Goal: Transaction & Acquisition: Purchase product/service

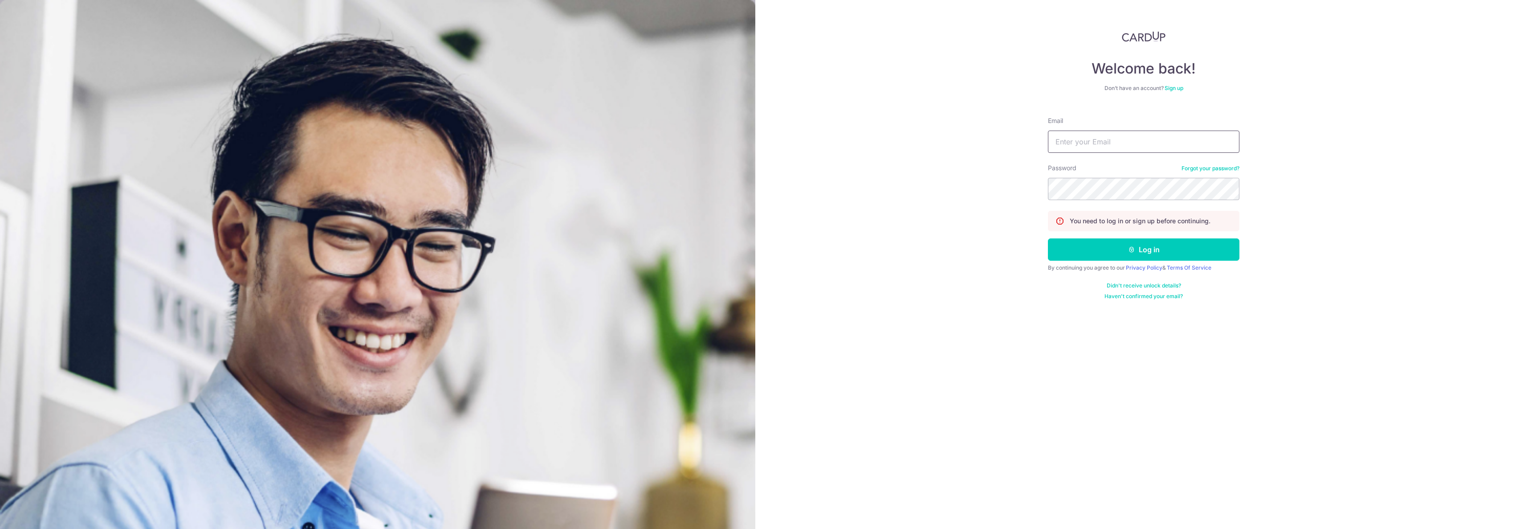
click at [1080, 148] on input "Email" at bounding box center [1144, 142] width 192 height 22
click at [1085, 141] on input "Email" at bounding box center [1144, 142] width 192 height 22
type input "[EMAIL_ADDRESS][DOMAIN_NAME]"
click at [1048, 238] on button "Log in" at bounding box center [1144, 249] width 192 height 22
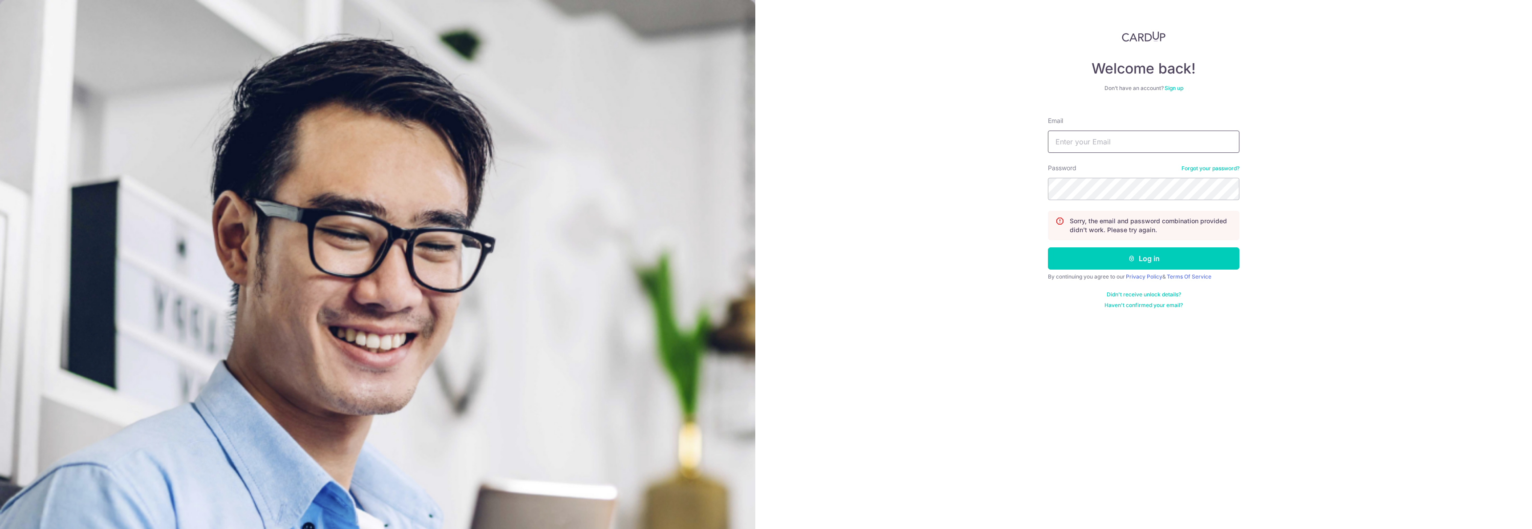
click at [1123, 151] on input "Email" at bounding box center [1144, 142] width 192 height 22
type input "[EMAIL_ADDRESS][DOMAIN_NAME]"
click at [1048, 247] on button "Log in" at bounding box center [1144, 258] width 192 height 22
click at [1148, 147] on input "Email" at bounding box center [1144, 142] width 192 height 22
type input "admin@sinhongpoh.com"
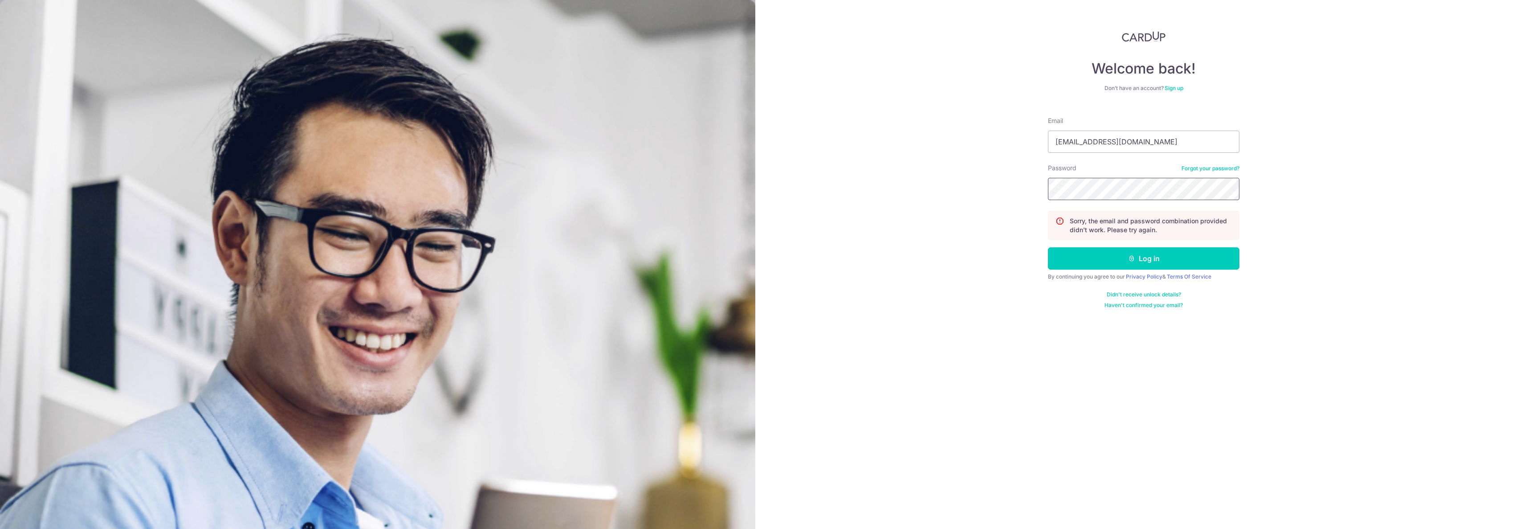
click at [1048, 247] on button "Log in" at bounding box center [1144, 258] width 192 height 22
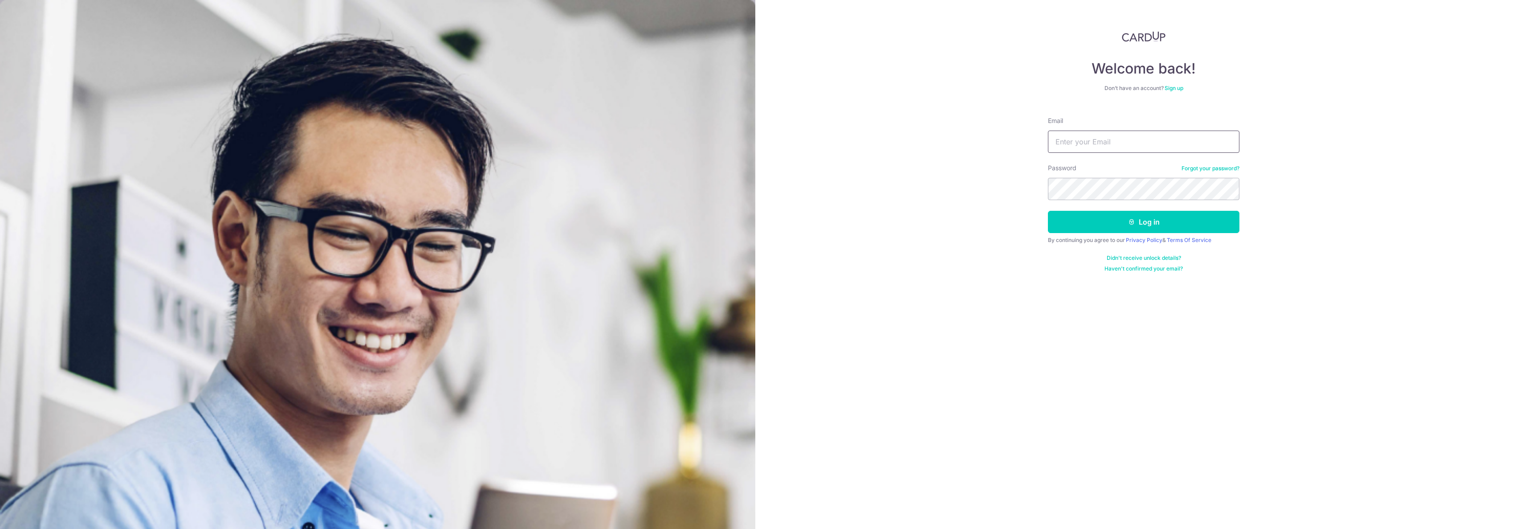
click at [1139, 145] on input "Email" at bounding box center [1144, 142] width 192 height 22
type input "[EMAIL_ADDRESS][DOMAIN_NAME]"
click at [1048, 211] on button "Log in" at bounding box center [1144, 222] width 192 height 22
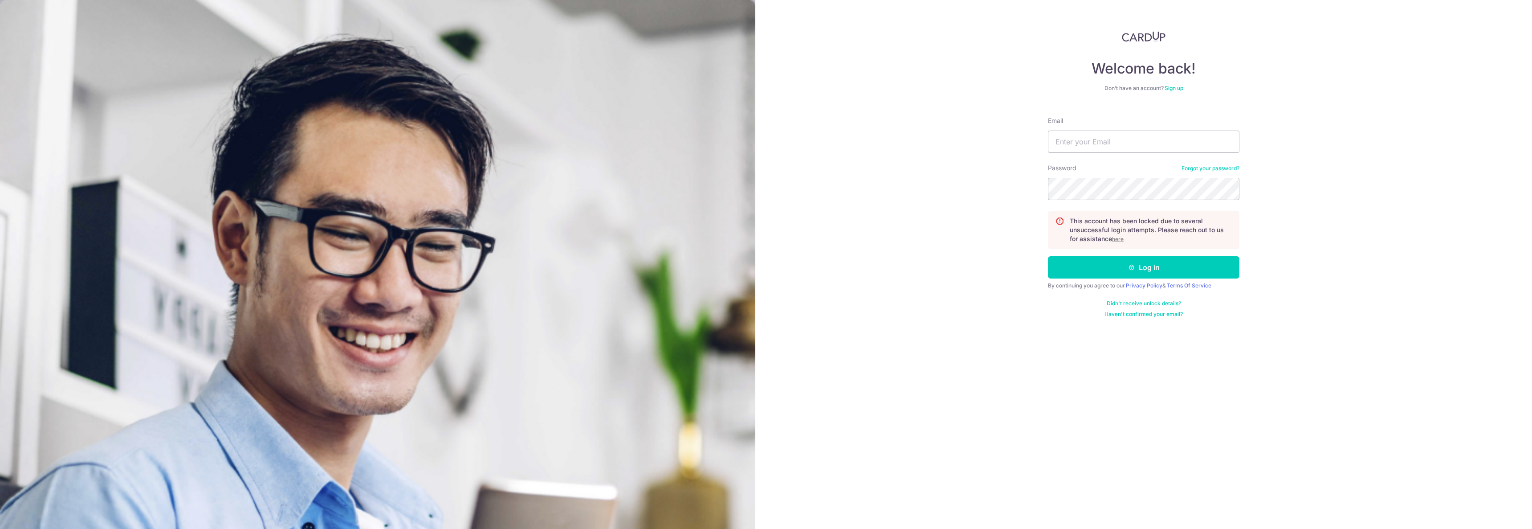
click at [1123, 241] on u "here" at bounding box center [1118, 239] width 12 height 7
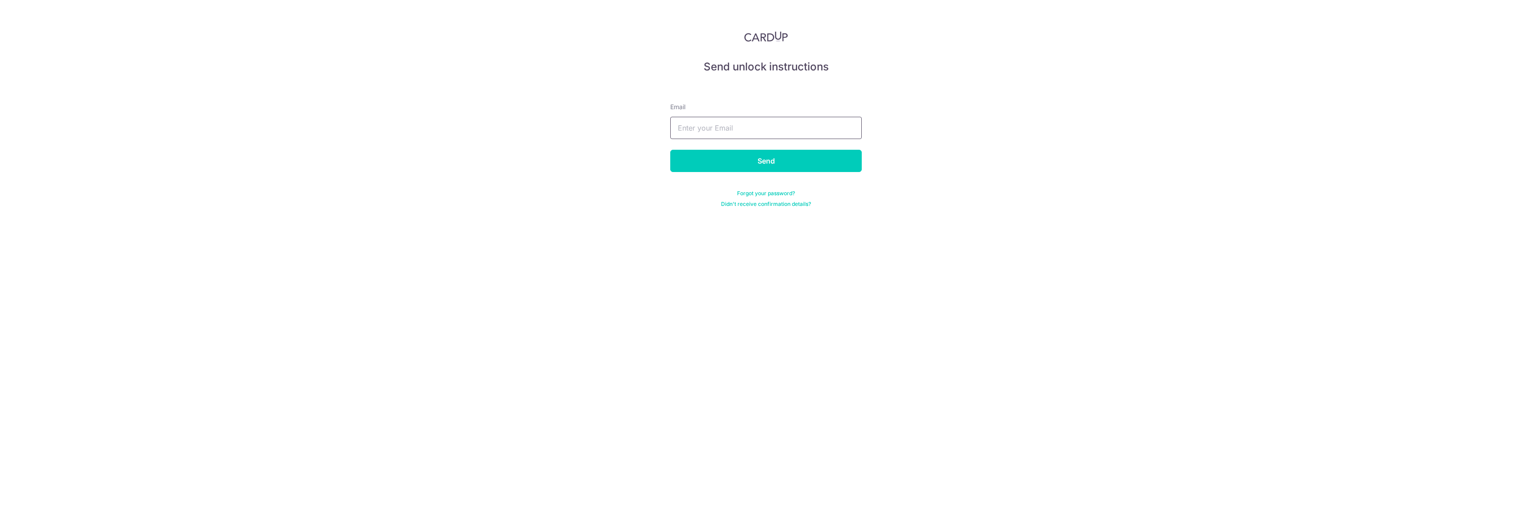
click at [793, 124] on input "text" at bounding box center [766, 128] width 192 height 22
type input "[EMAIL_ADDRESS][DOMAIN_NAME]"
click at [729, 163] on input "Send" at bounding box center [766, 161] width 192 height 22
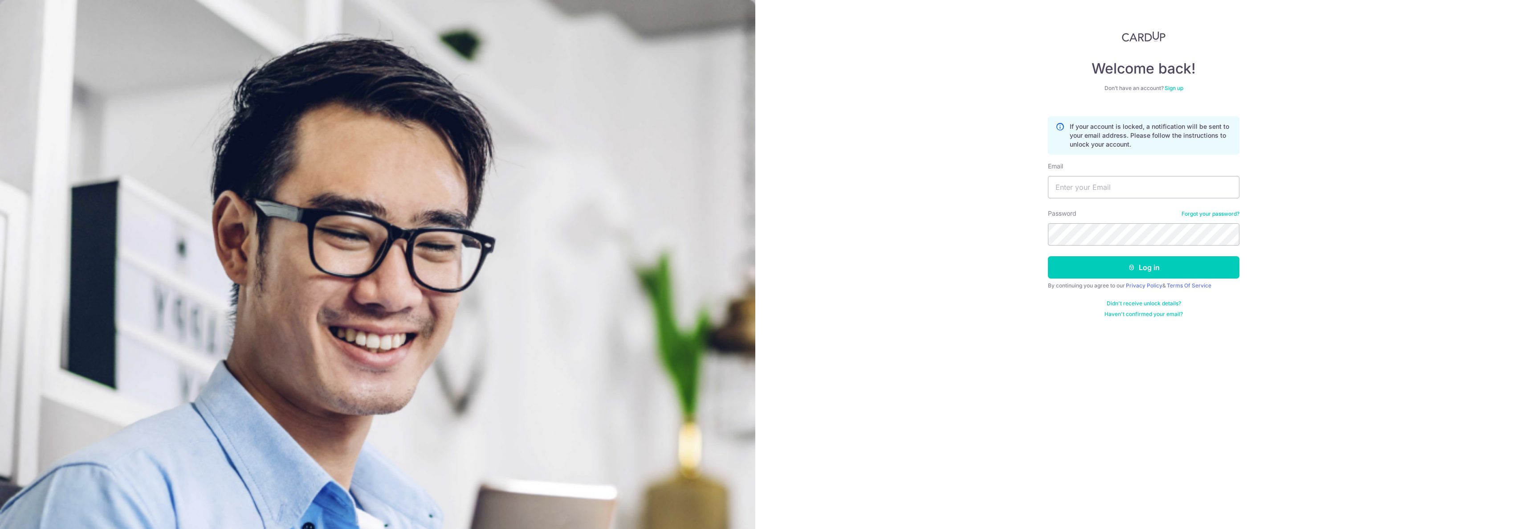
click at [1312, 198] on div "Welcome back! Don’t have an account? Sign up If your account is locked, a notif…" at bounding box center [1144, 264] width 777 height 529
click at [1323, 191] on div "Welcome back! Don’t have an account? Sign up If your account is locked, a notif…" at bounding box center [1144, 264] width 777 height 529
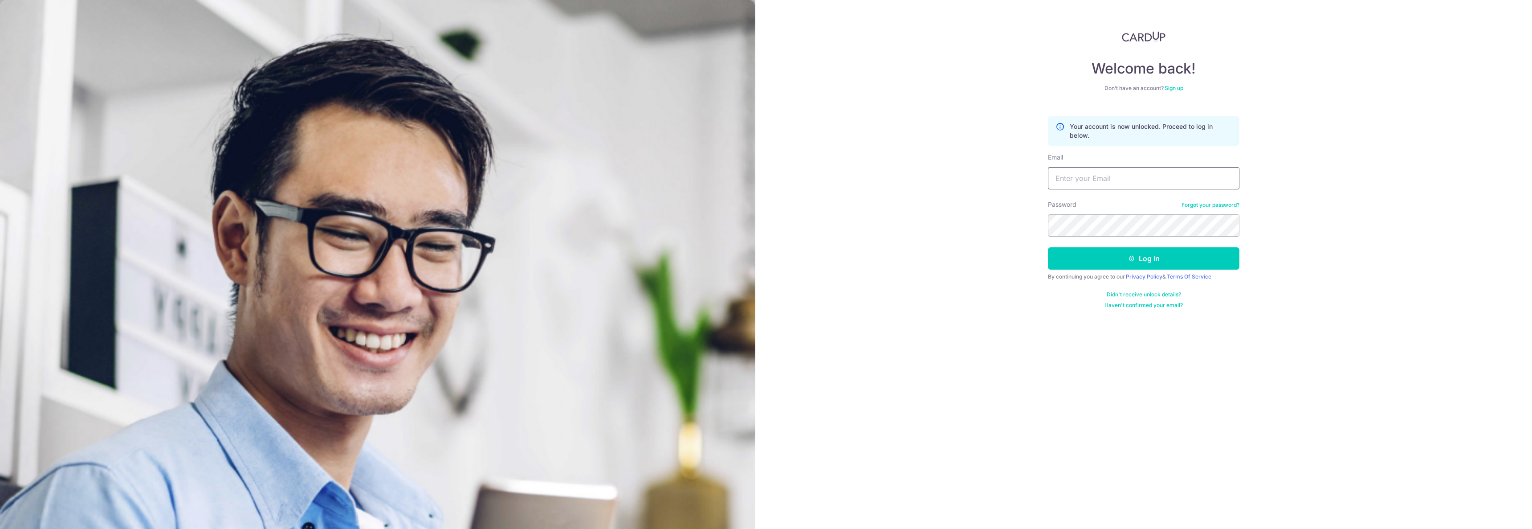
click at [1157, 179] on input "Email" at bounding box center [1144, 178] width 192 height 22
type input "[EMAIL_ADDRESS][DOMAIN_NAME]"
click at [1048, 247] on button "Log in" at bounding box center [1144, 258] width 192 height 22
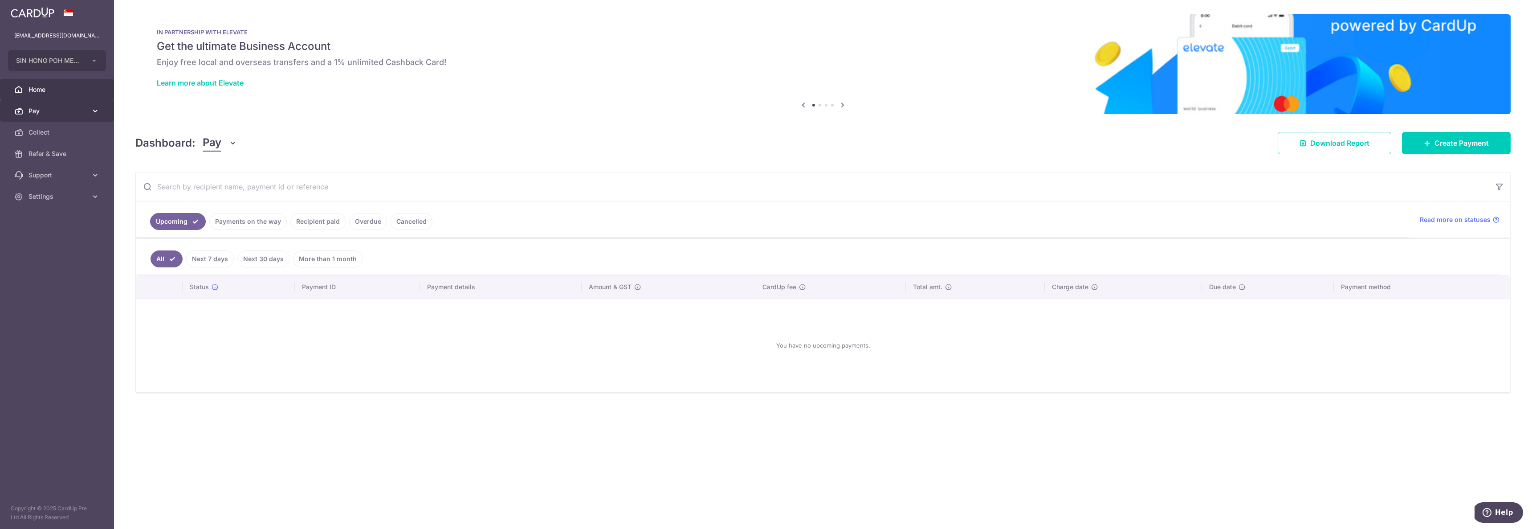
click at [36, 110] on span "Pay" at bounding box center [58, 110] width 59 height 9
click at [47, 130] on span "Payments" at bounding box center [58, 132] width 59 height 9
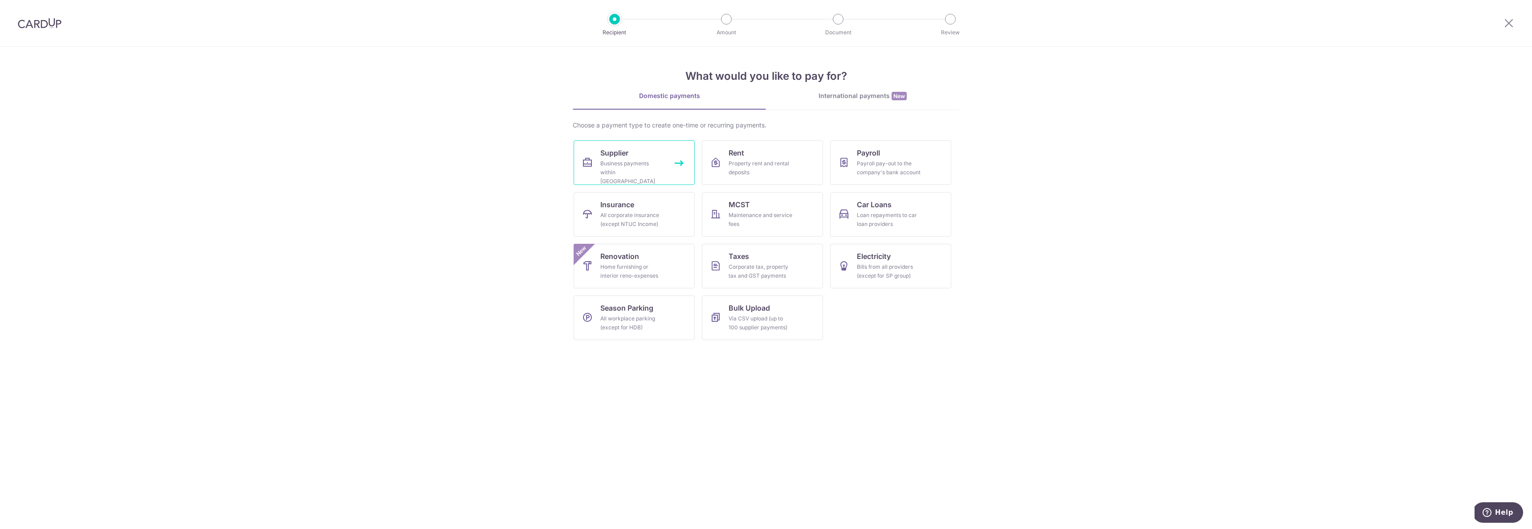
click at [629, 155] on link "Supplier Business payments within [GEOGRAPHIC_DATA]" at bounding box center [634, 162] width 121 height 45
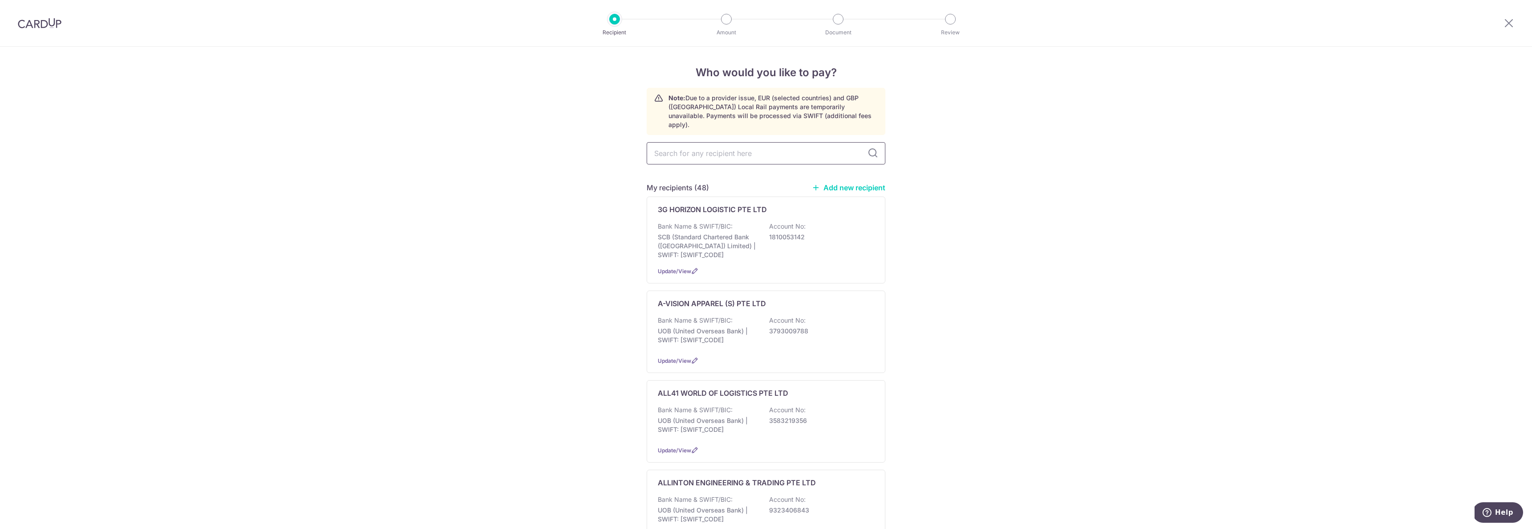
click at [686, 144] on input "text" at bounding box center [766, 153] width 239 height 22
type input "b"
type input "greensafe"
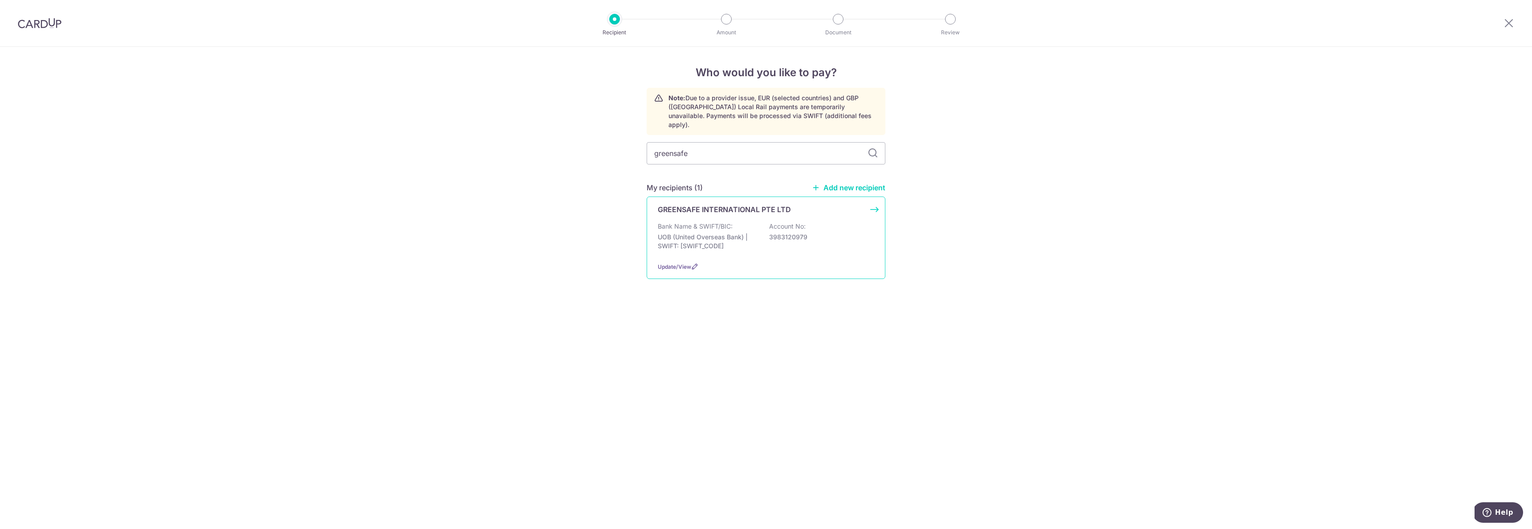
click at [732, 233] on p "UOB (United Overseas Bank) | SWIFT: UOVBSGSGXXX" at bounding box center [708, 242] width 100 height 18
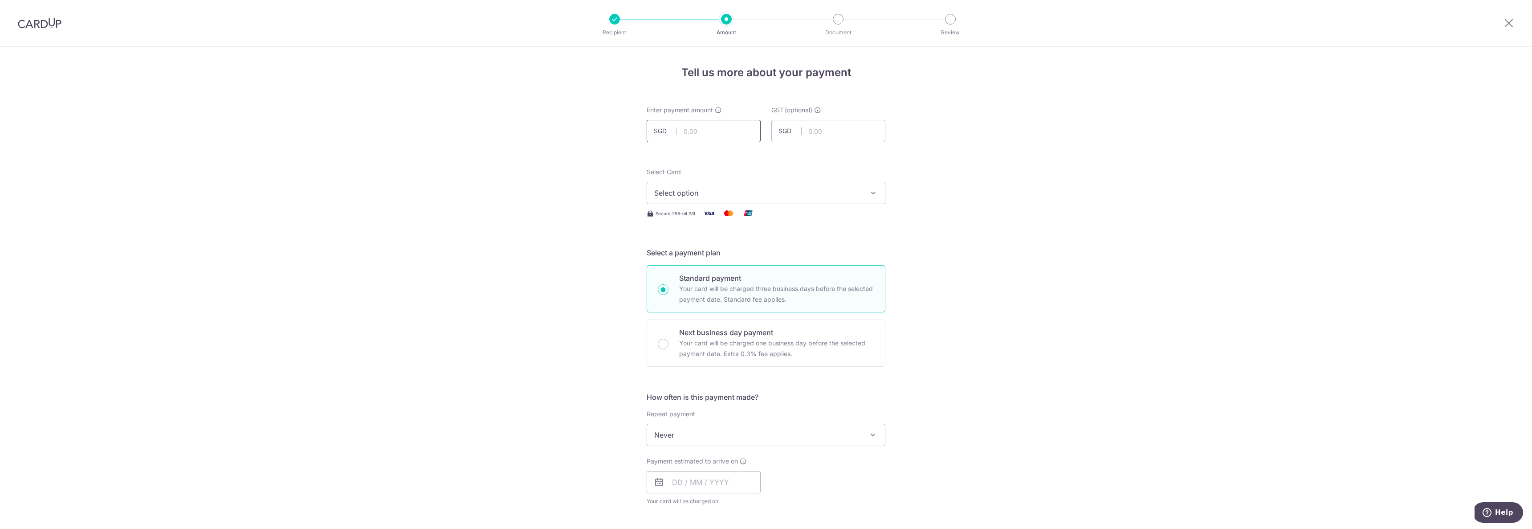
click at [709, 130] on input "text" at bounding box center [704, 131] width 114 height 22
type input "599.50"
click at [717, 195] on span "Select option" at bounding box center [758, 193] width 208 height 11
click at [698, 271] on link "**** 6720" at bounding box center [766, 277] width 238 height 21
click at [921, 250] on div "Tell us more about your payment Enter payment amount SGD 599.50 599.50 GST (opt…" at bounding box center [766, 480] width 1532 height 866
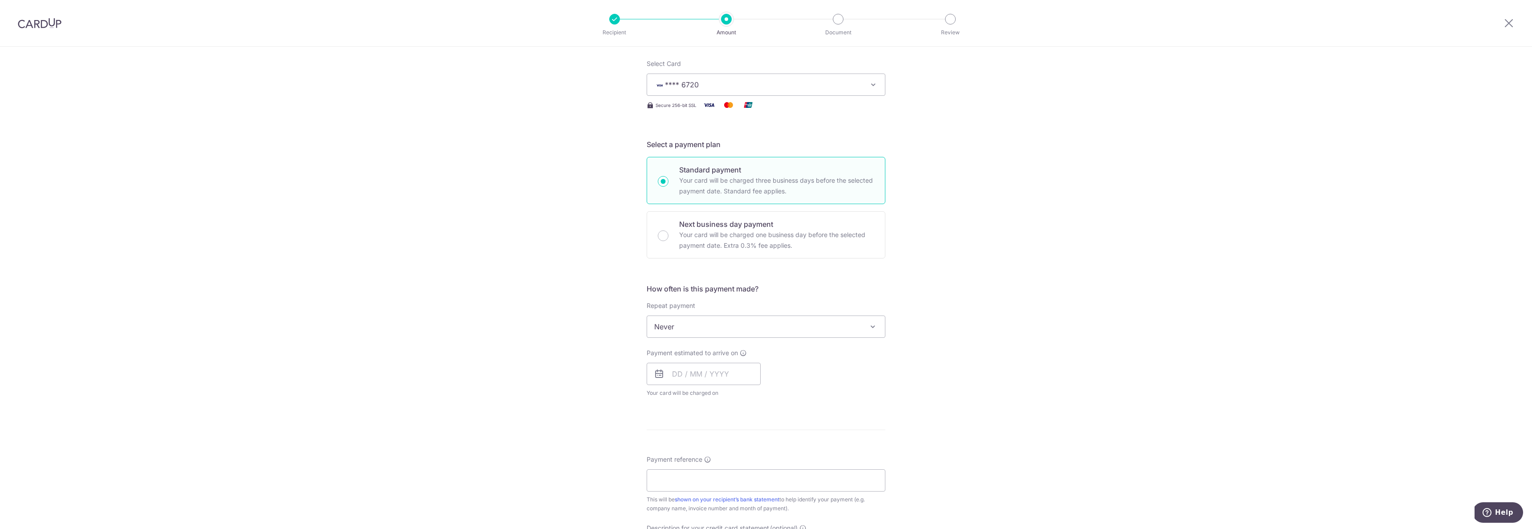
scroll to position [151, 0]
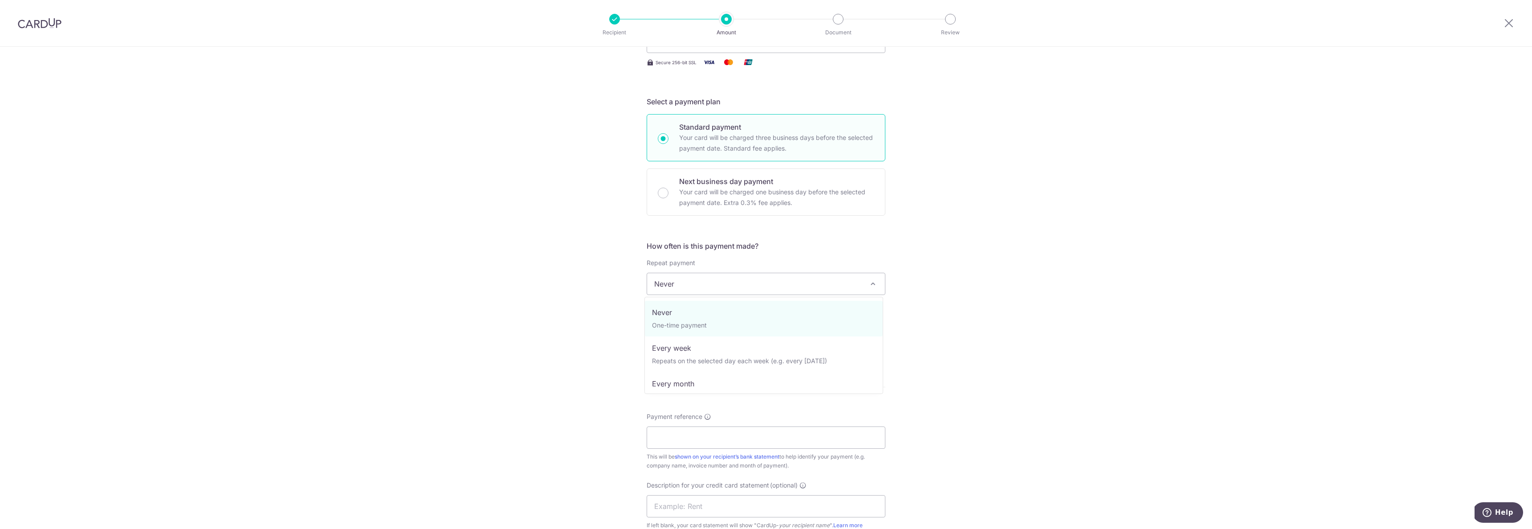
click at [828, 284] on span "Never" at bounding box center [766, 283] width 238 height 21
click at [936, 277] on div "Tell us more about your payment Enter payment amount SGD 599.50 599.50 GST (opt…" at bounding box center [766, 329] width 1532 height 866
click at [725, 317] on div "Payment estimated to arrive on Your card will be charged on for the first payme…" at bounding box center [704, 330] width 114 height 49
click at [721, 323] on input "text" at bounding box center [704, 331] width 114 height 22
click at [735, 434] on link "18" at bounding box center [736, 430] width 14 height 14
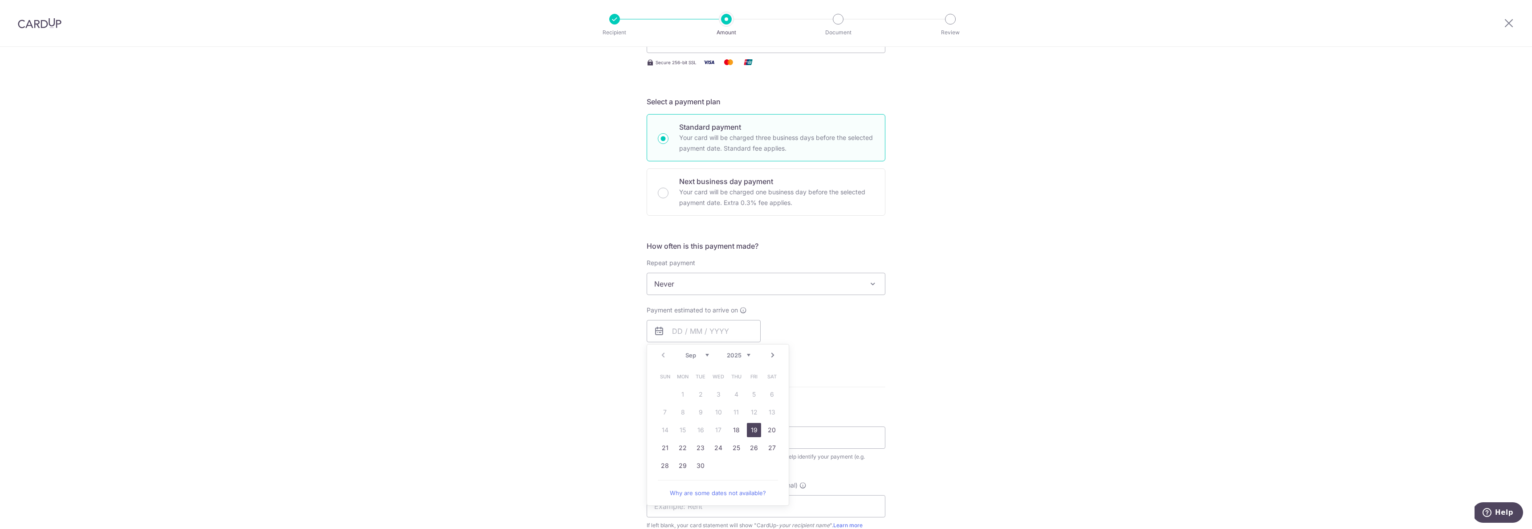
type input "[DATE]"
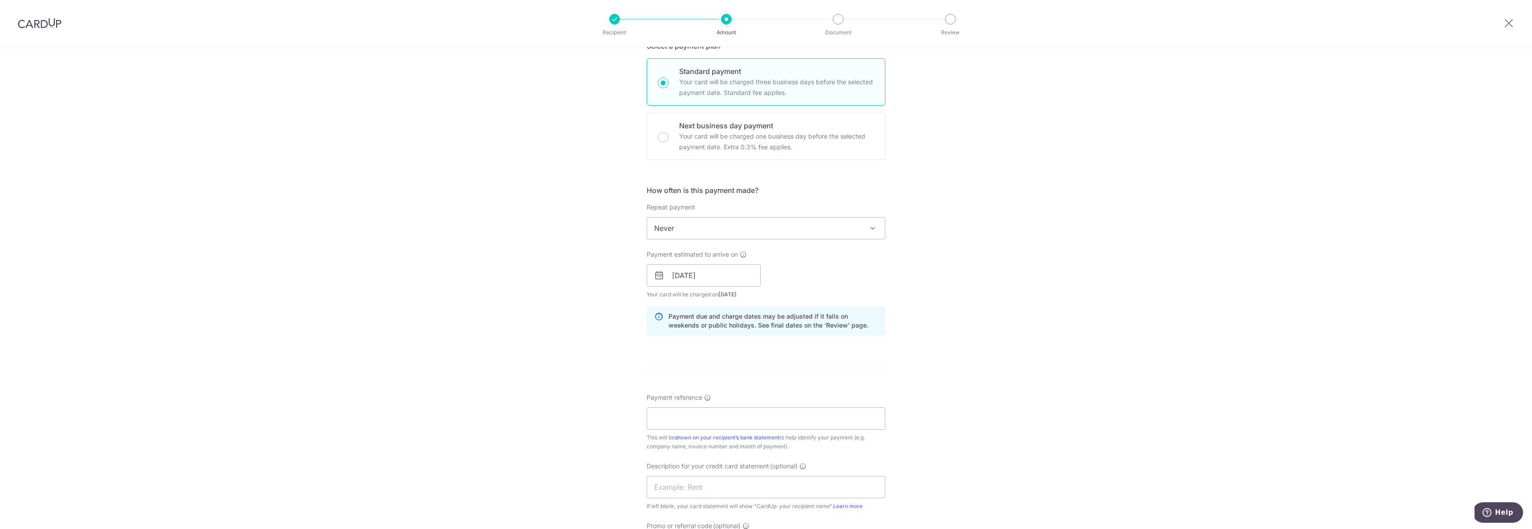
scroll to position [217, 0]
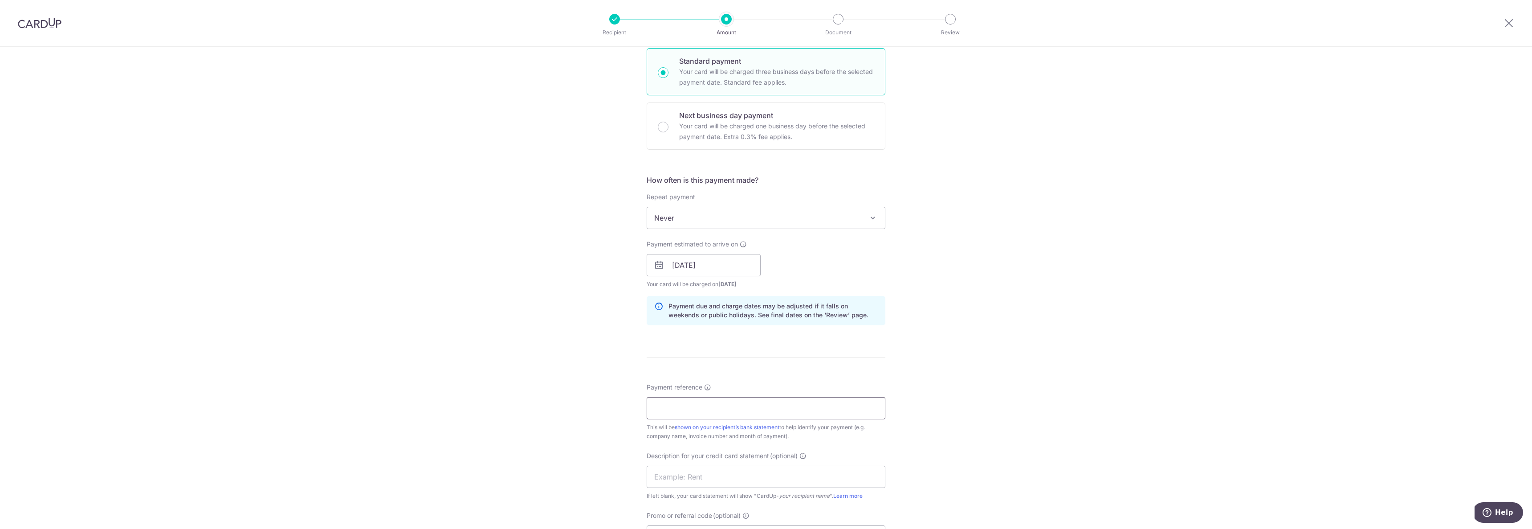
click at [699, 405] on input "Payment reference" at bounding box center [766, 408] width 239 height 22
type input "INV-253455"
click at [994, 356] on div "Tell us more about your payment Enter payment amount SGD 599.50 599.50 GST (opt…" at bounding box center [766, 281] width 1532 height 902
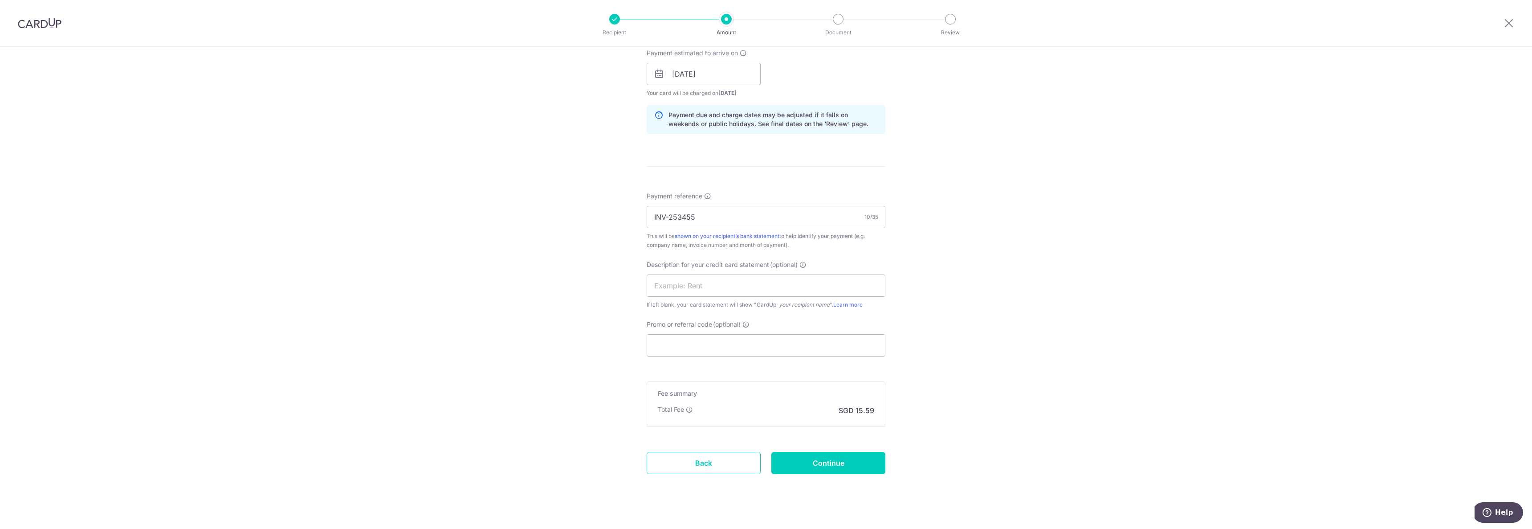
scroll to position [420, 0]
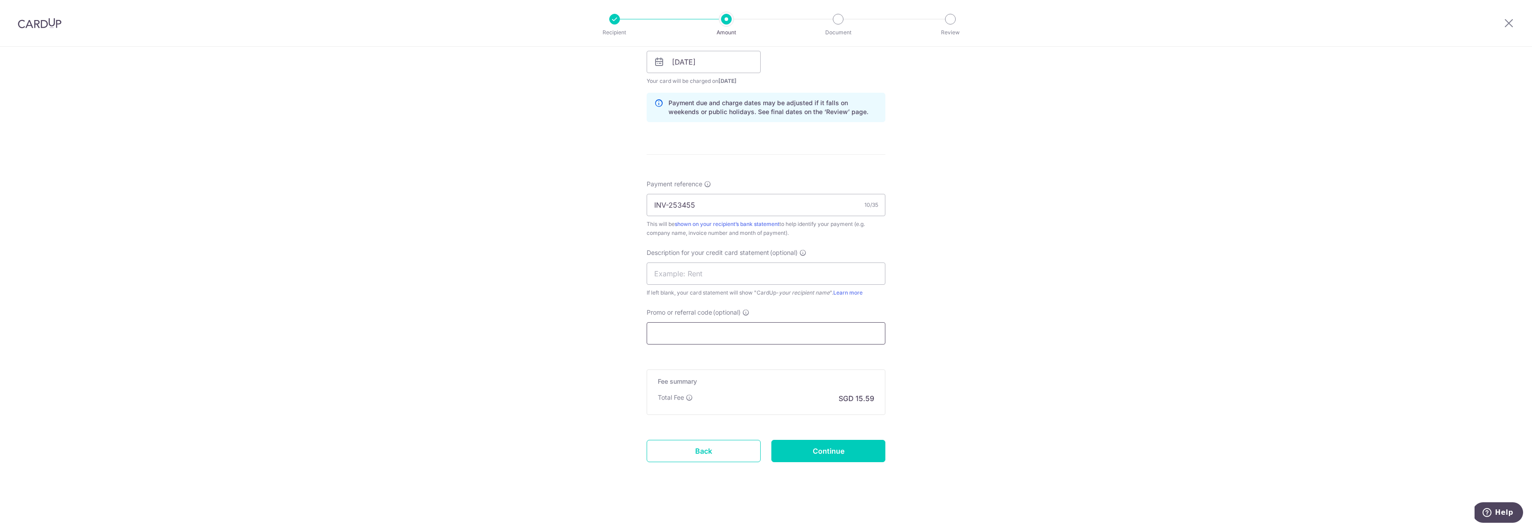
click at [837, 328] on input "Promo or referral code (optional)" at bounding box center [766, 333] width 239 height 22
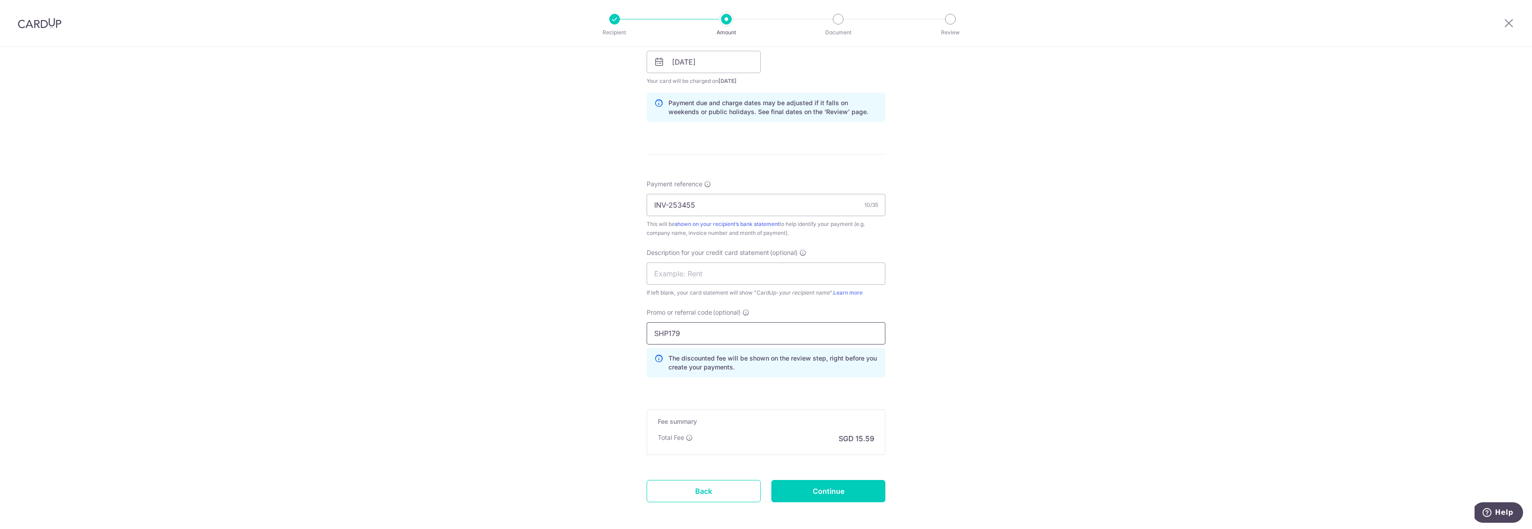
type input "SHP179"
click at [953, 294] on div "Tell us more about your payment Enter payment amount SGD 599.50 599.50 GST (opt…" at bounding box center [766, 98] width 1532 height 942
click at [839, 486] on input "Continue" at bounding box center [829, 491] width 114 height 22
type input "Create Schedule"
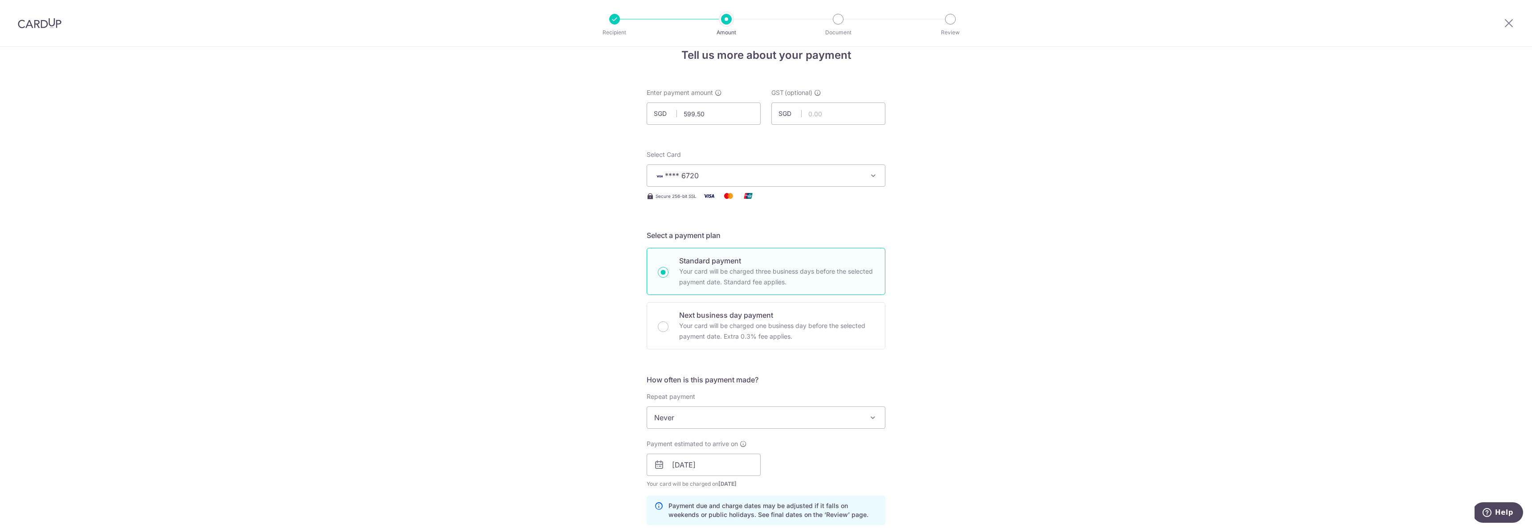
scroll to position [0, 0]
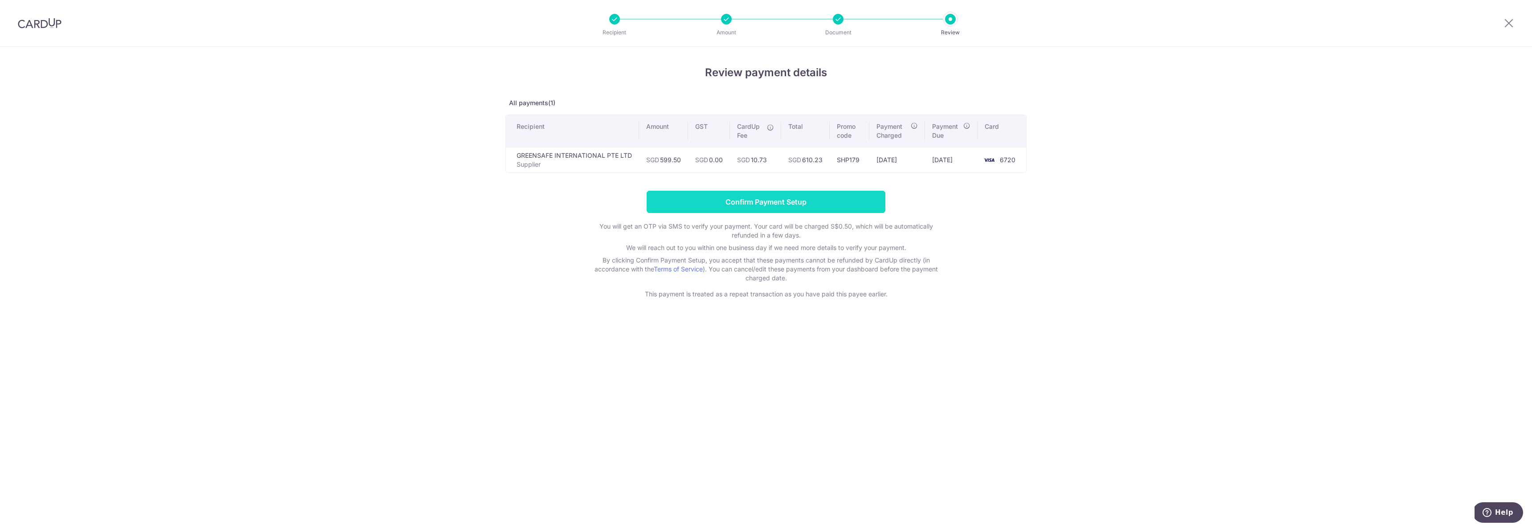
click at [779, 199] on input "Confirm Payment Setup" at bounding box center [766, 202] width 239 height 22
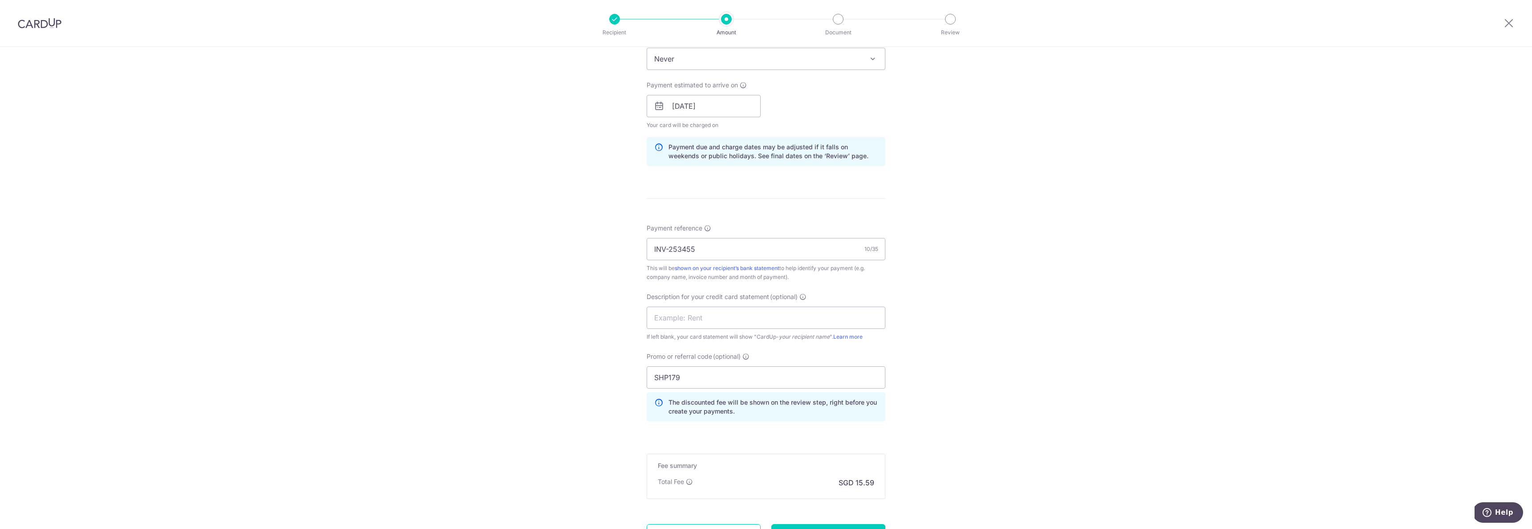
scroll to position [497, 0]
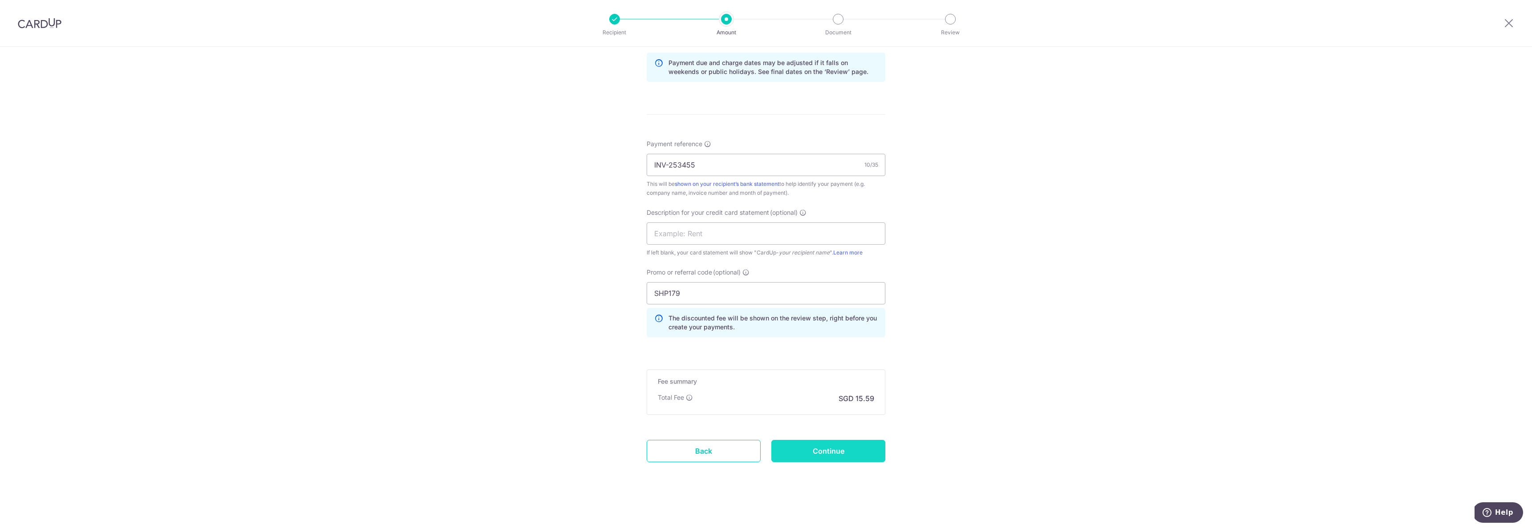
click at [842, 443] on input "Continue" at bounding box center [829, 451] width 114 height 22
type input "Update Schedule"
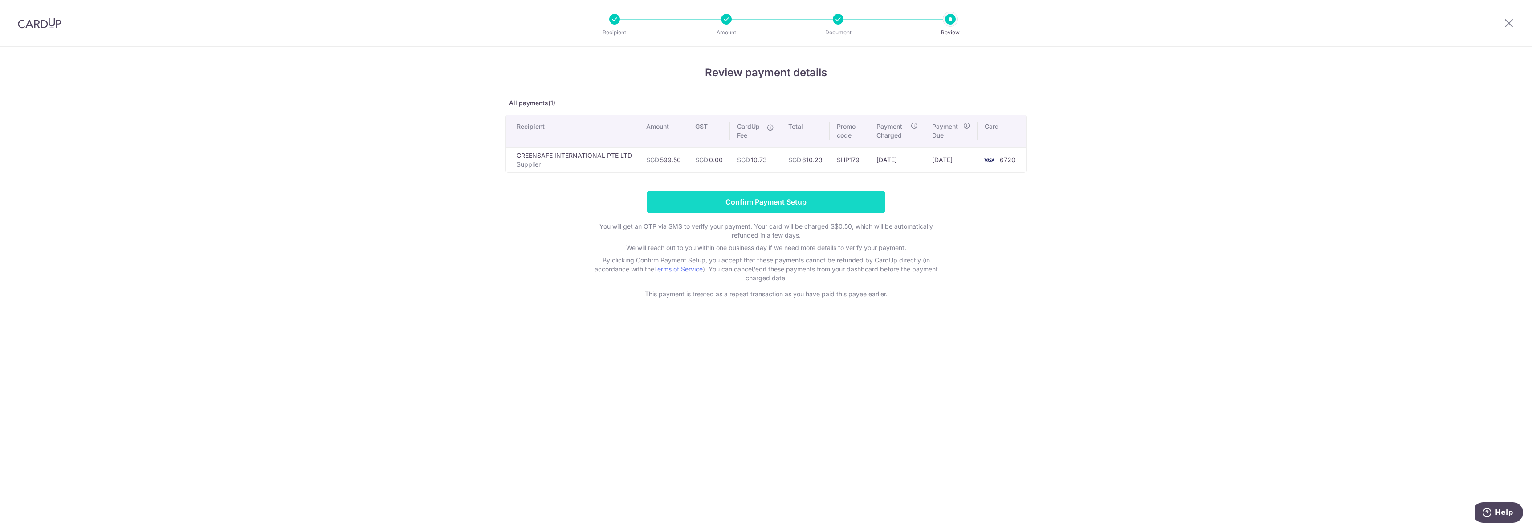
click at [835, 209] on input "Confirm Payment Setup" at bounding box center [766, 202] width 239 height 22
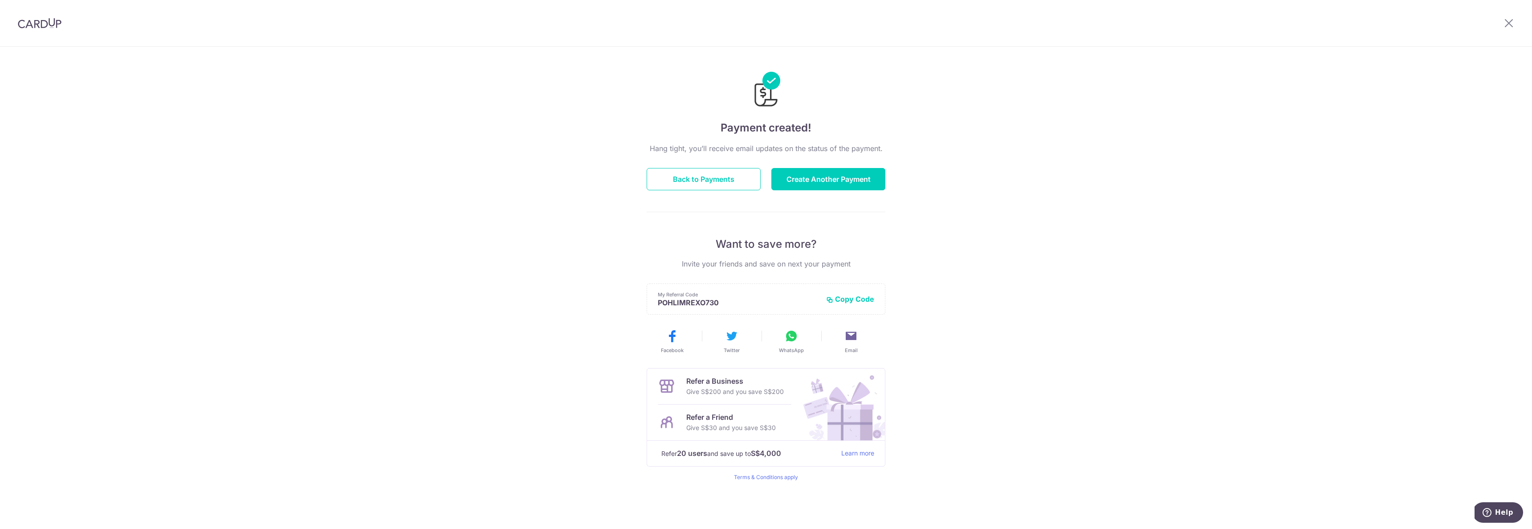
click at [39, 25] on img at bounding box center [40, 23] width 44 height 11
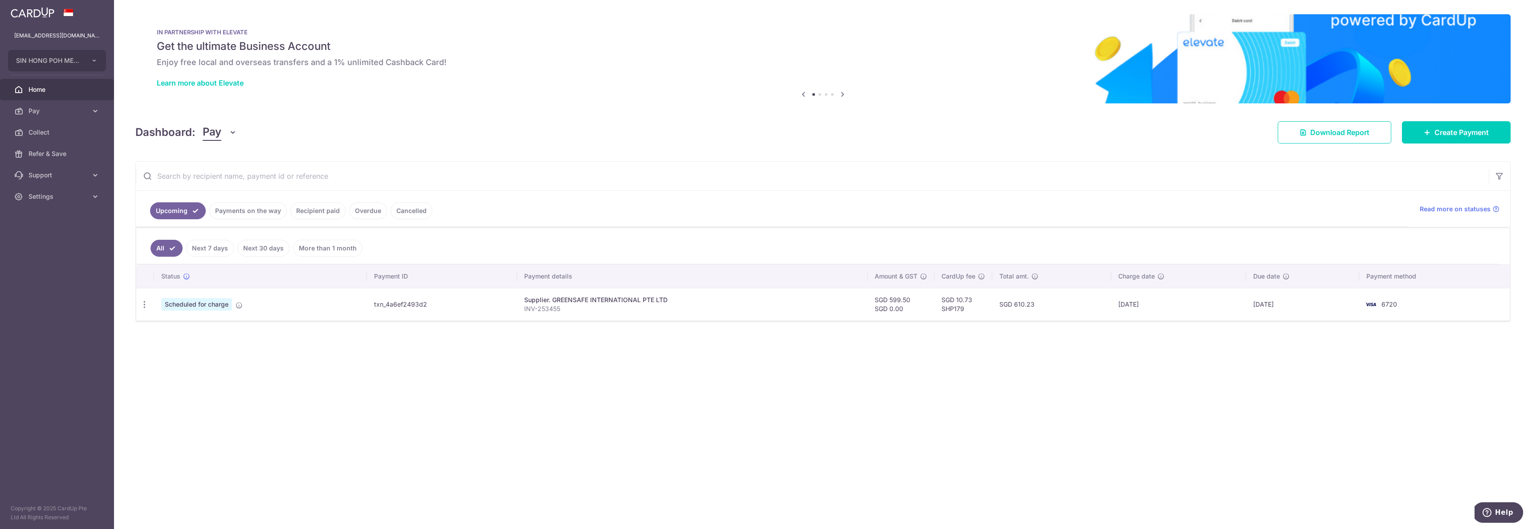
click at [411, 308] on td "txn_4a6ef2493d2" at bounding box center [442, 304] width 150 height 33
click at [414, 304] on td "txn_4a6ef2493d2" at bounding box center [442, 304] width 150 height 33
click at [213, 251] on link "Next 7 days" at bounding box center [210, 248] width 48 height 17
click at [258, 203] on link "Payments on the way" at bounding box center [248, 210] width 78 height 17
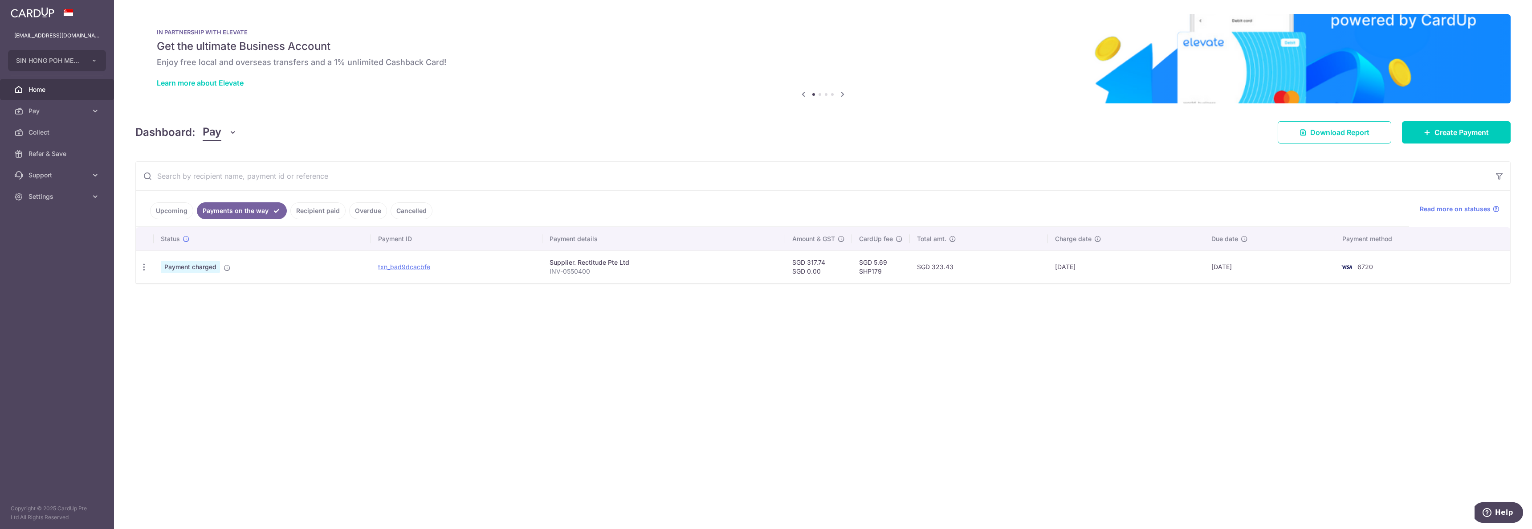
click at [319, 209] on link "Recipient paid" at bounding box center [317, 210] width 55 height 17
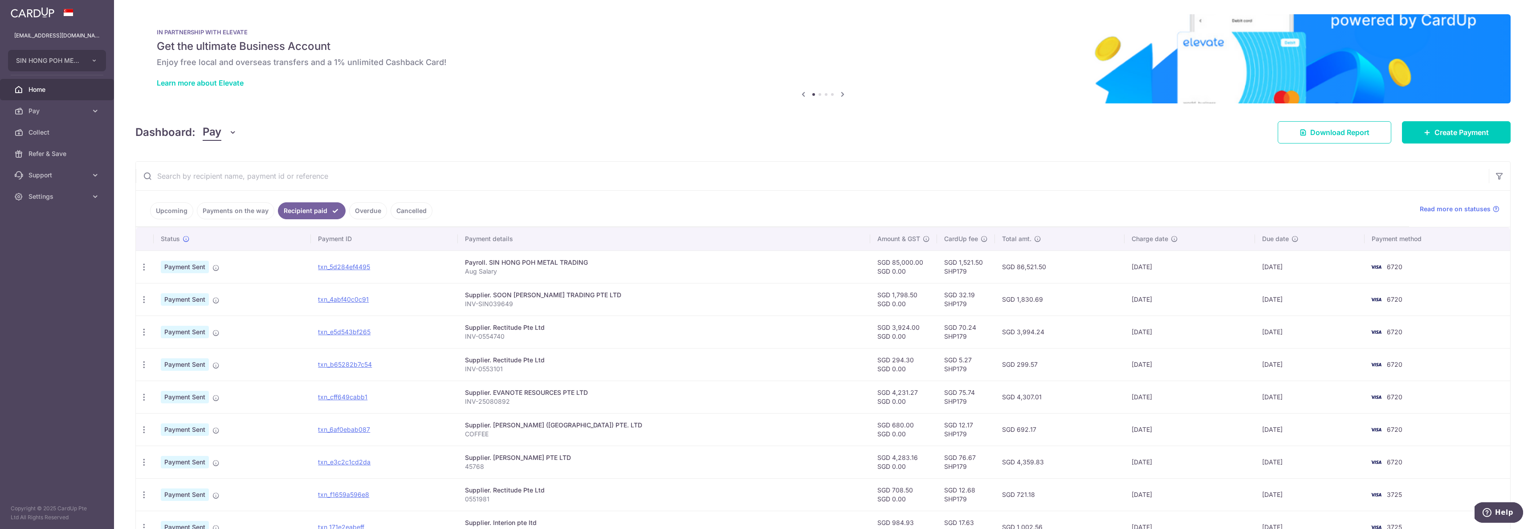
click at [378, 211] on link "Overdue" at bounding box center [368, 210] width 38 height 17
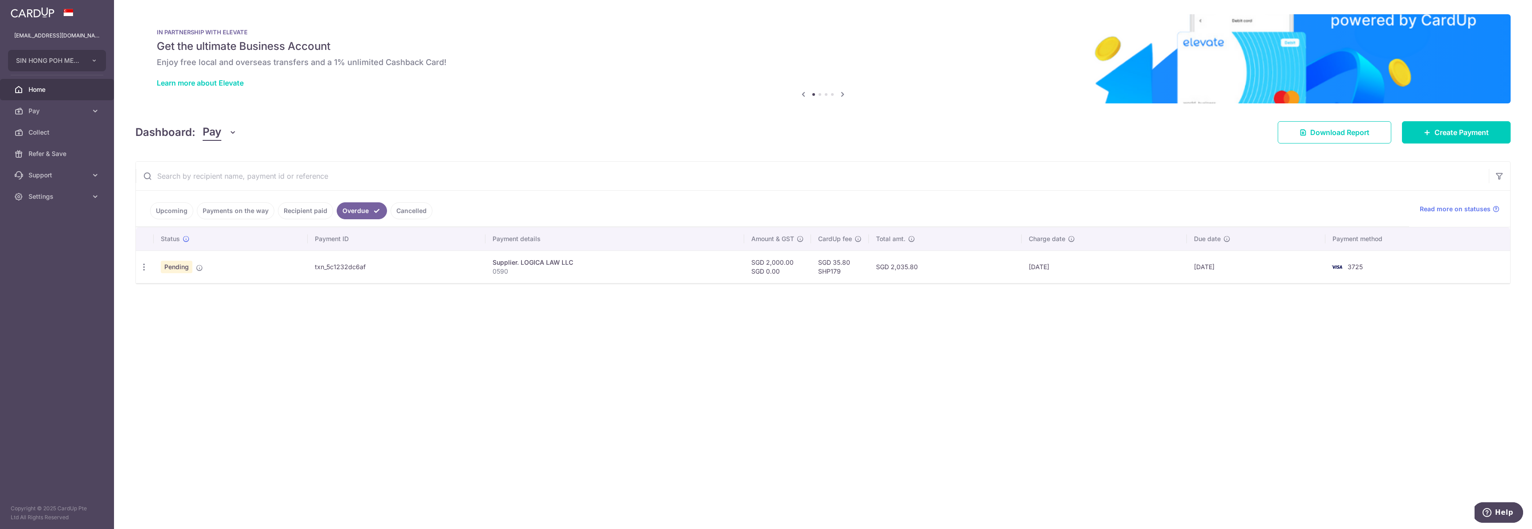
click at [405, 214] on link "Cancelled" at bounding box center [412, 210] width 42 height 17
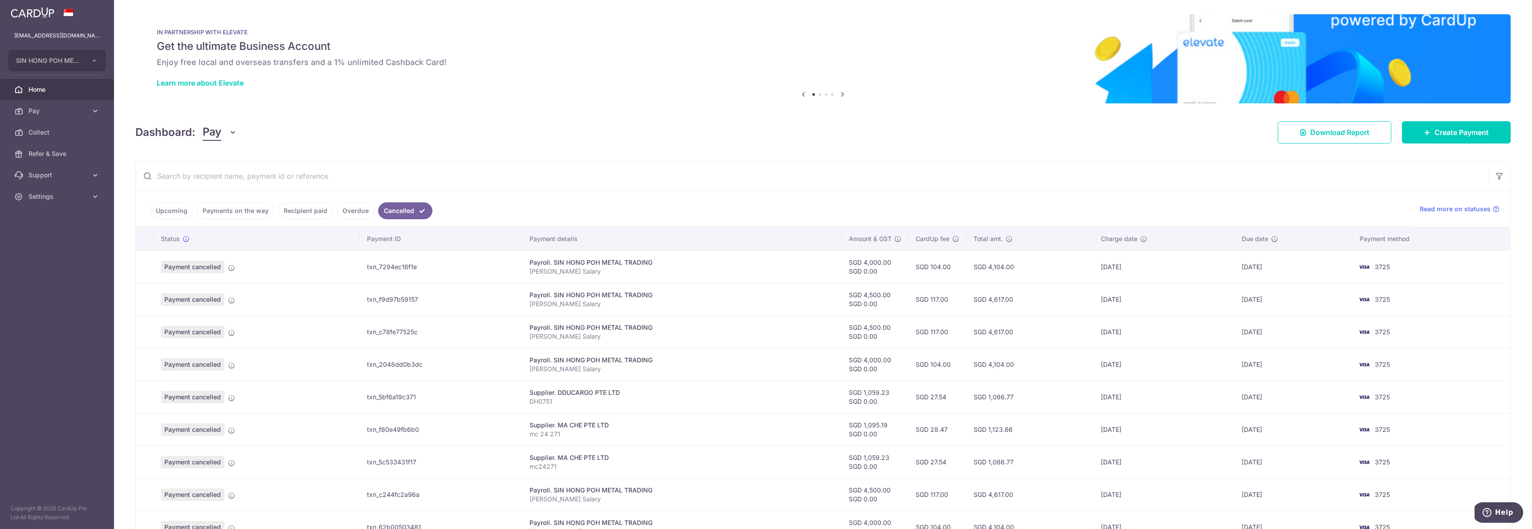
click at [213, 211] on link "Payments on the way" at bounding box center [236, 210] width 78 height 17
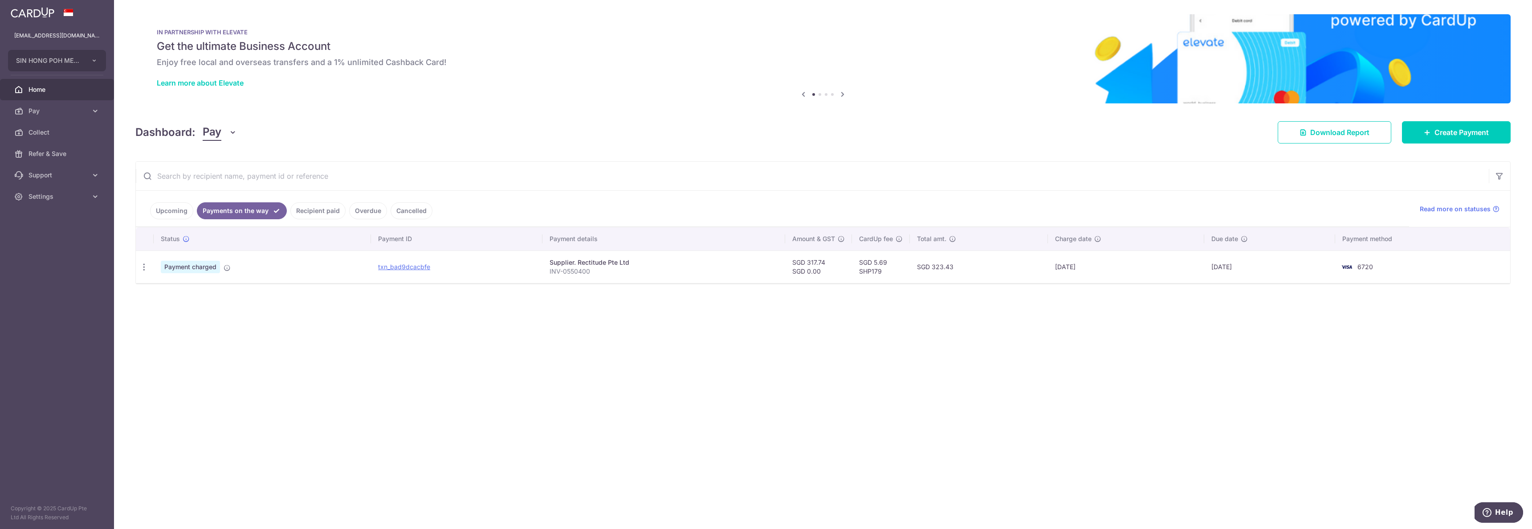
click at [168, 210] on link "Upcoming" at bounding box center [171, 210] width 43 height 17
